Goal: Information Seeking & Learning: Learn about a topic

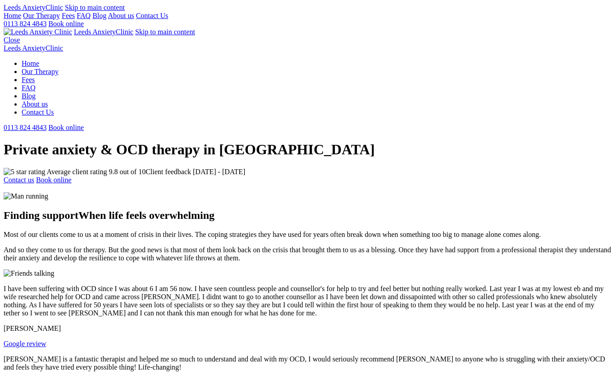
click at [60, 19] on link "Our Therapy" at bounding box center [41, 16] width 37 height 8
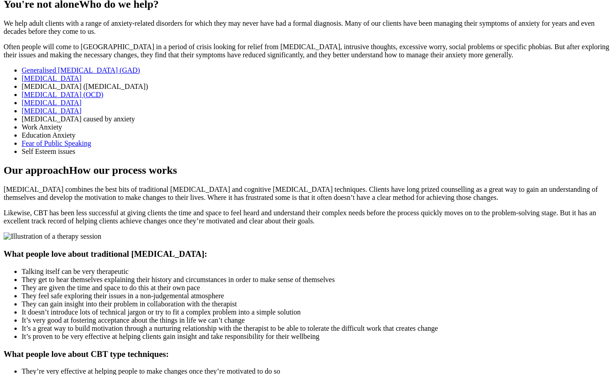
scroll to position [452, 0]
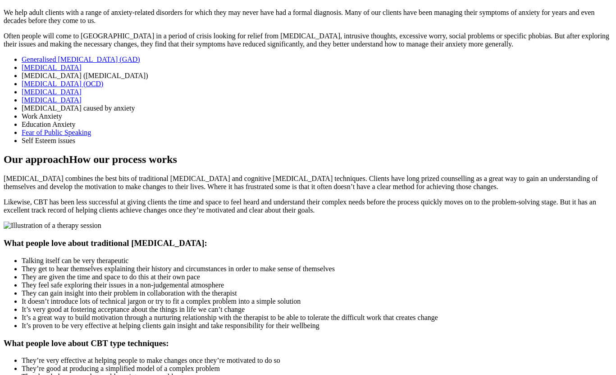
click at [140, 55] on link "Generalised [MEDICAL_DATA] (GAD)" at bounding box center [81, 59] width 119 height 8
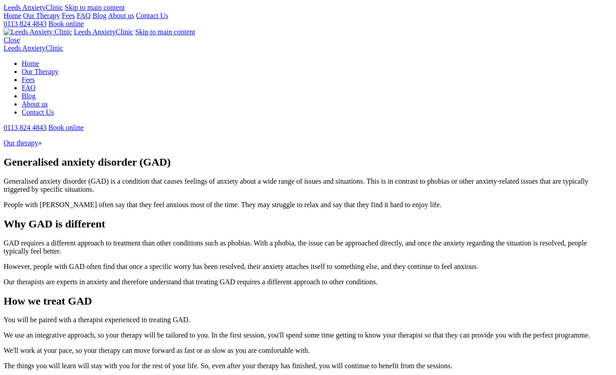
click at [60, 19] on link "Our Therapy" at bounding box center [41, 16] width 37 height 8
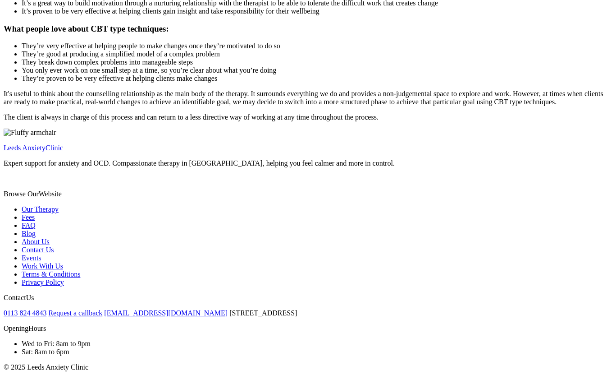
scroll to position [997, 0]
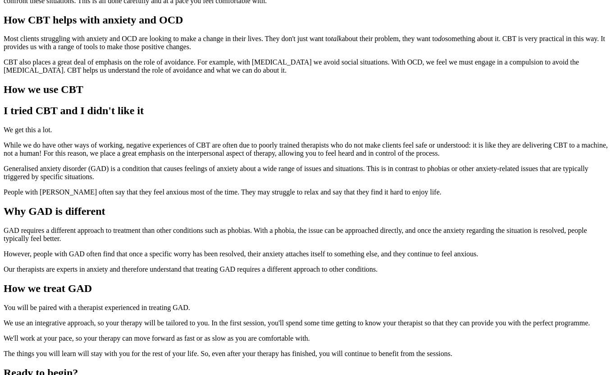
scroll to position [269, 0]
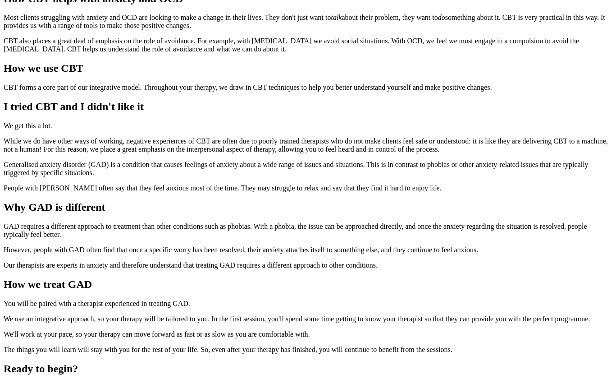
scroll to position [287, 0]
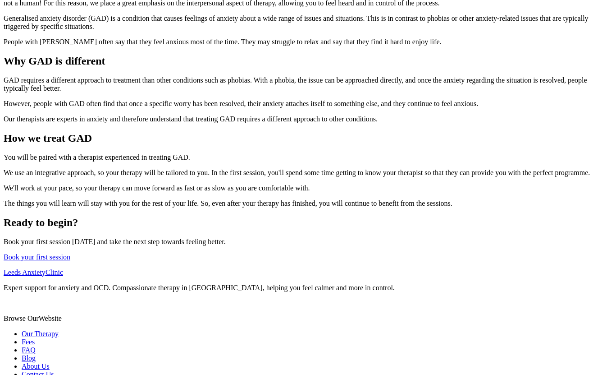
scroll to position [443, 0]
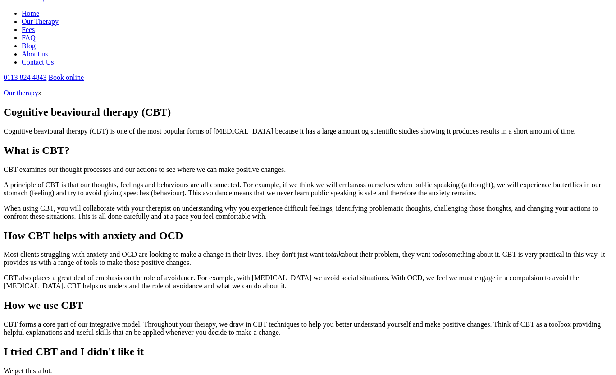
scroll to position [50, 0]
